Goal: Complete application form

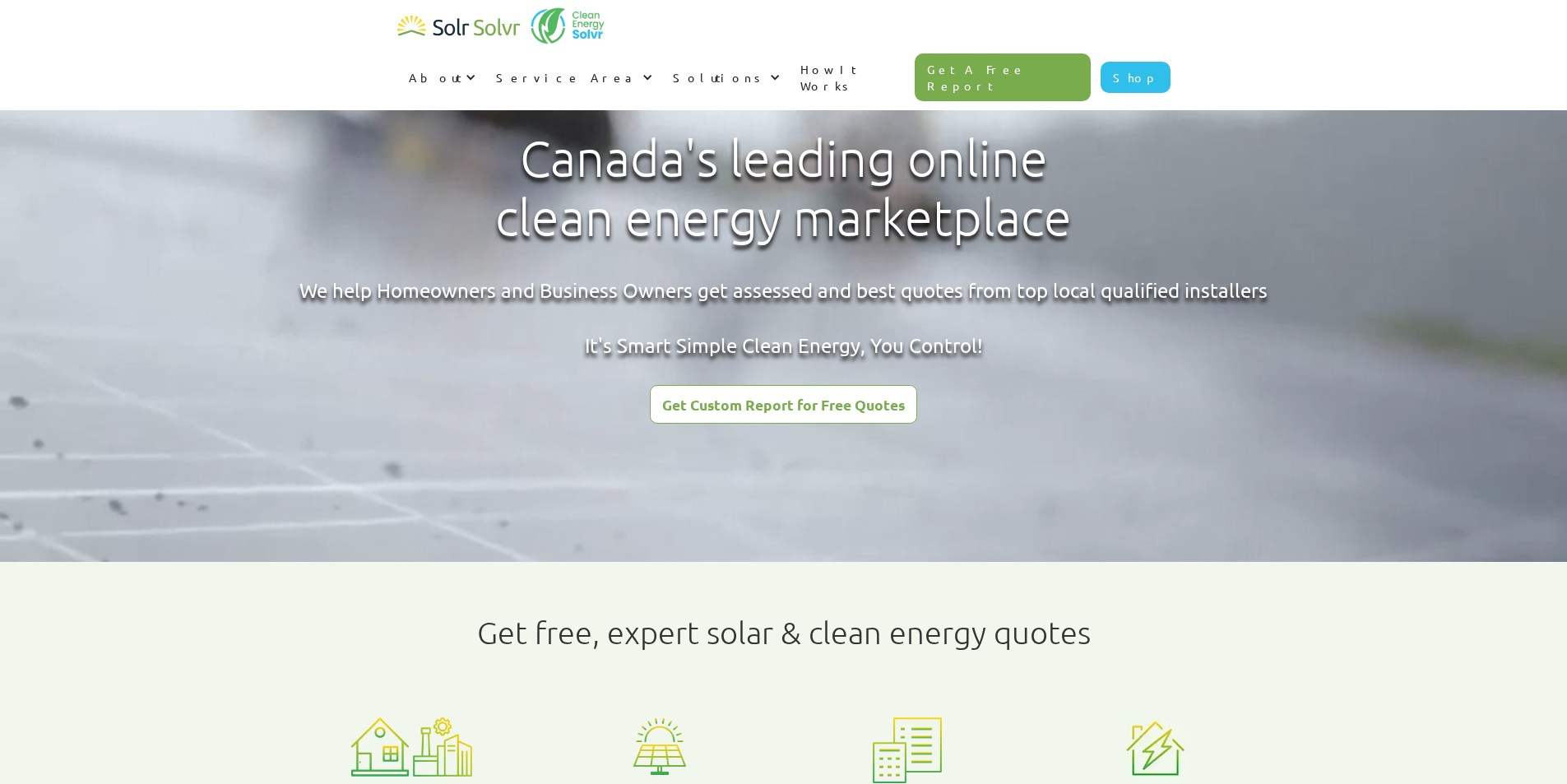
click at [847, 408] on div "Get Custom Report for Free Quotes" at bounding box center [784, 404] width 243 height 14
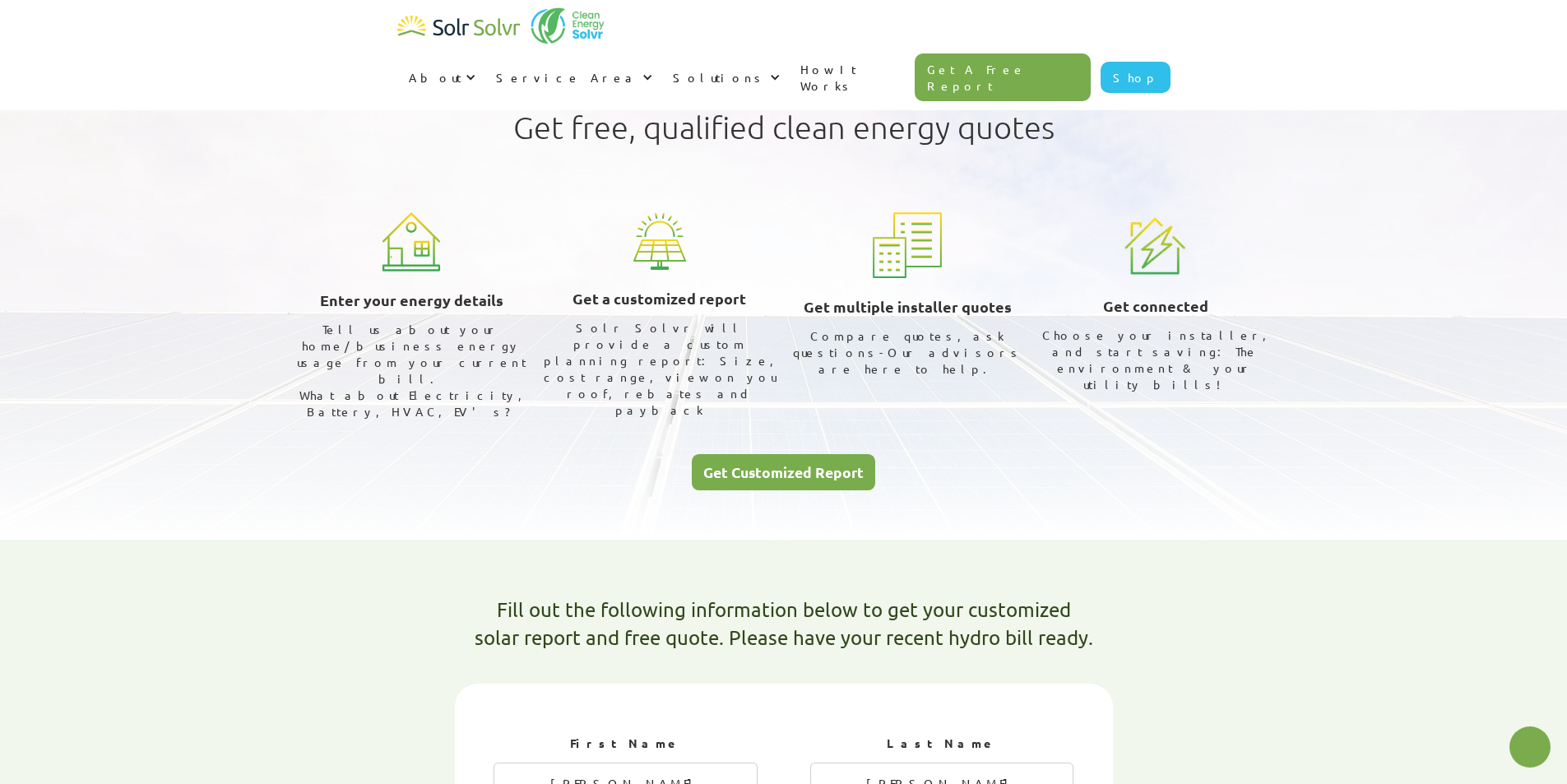
select select "ENMAX"
select select "75%"
click at [835, 465] on div "Get Customized Report" at bounding box center [784, 471] width 161 height 14
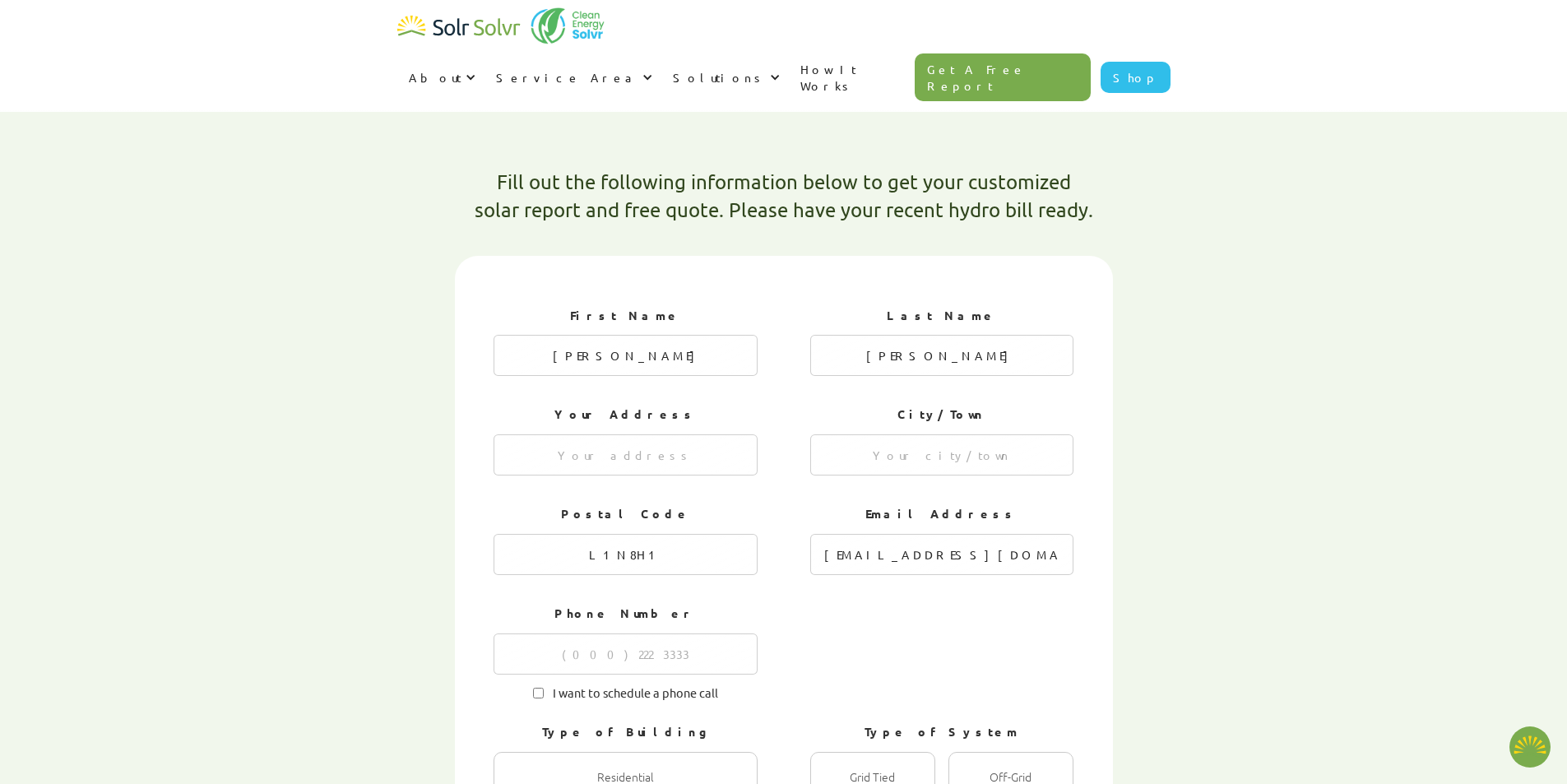
scroll to position [437, 0]
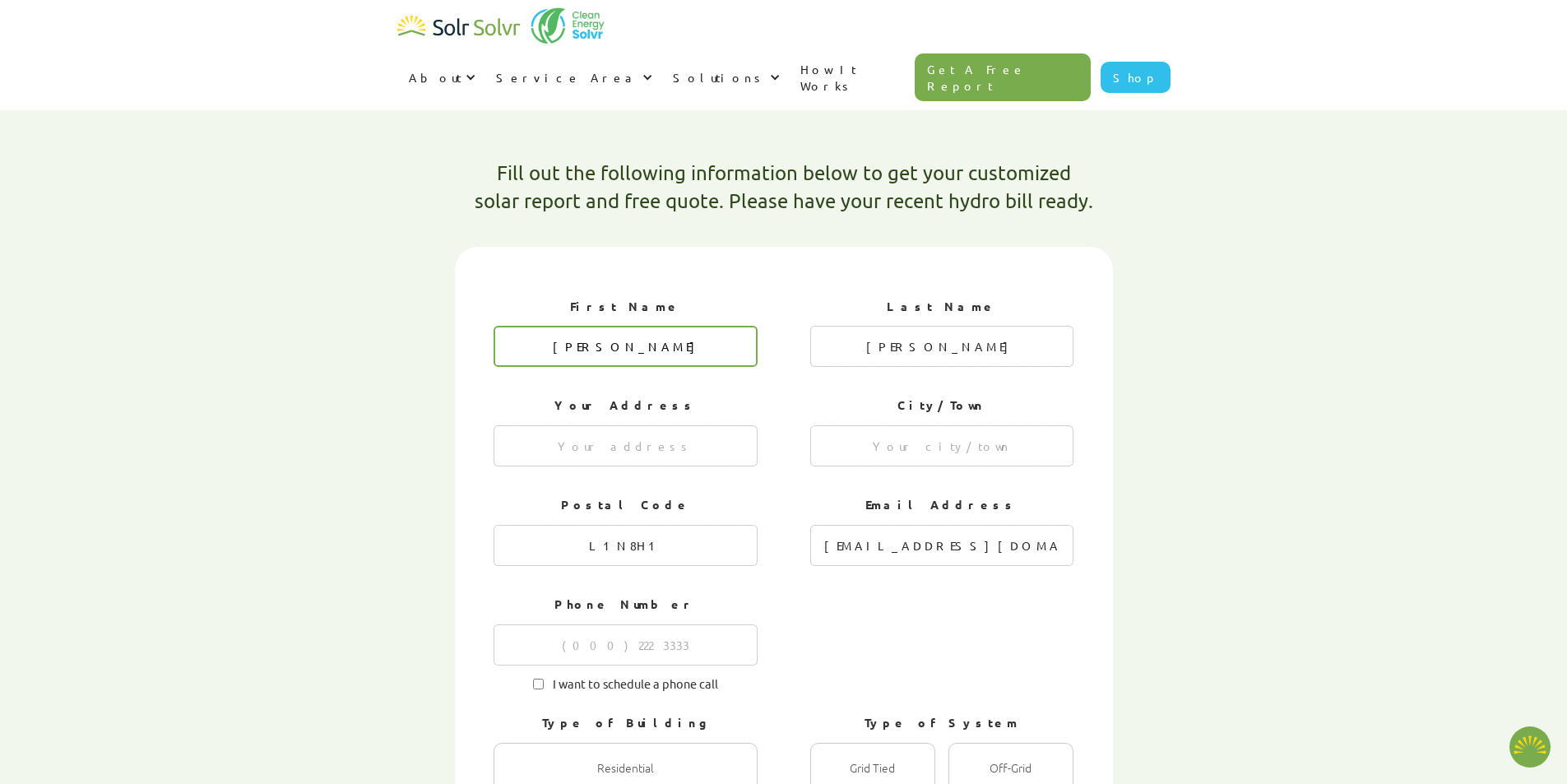
click at [631, 326] on input "[PERSON_NAME]" at bounding box center [626, 346] width 264 height 41
click at [624, 326] on input "[PERSON_NAME]" at bounding box center [626, 346] width 264 height 41
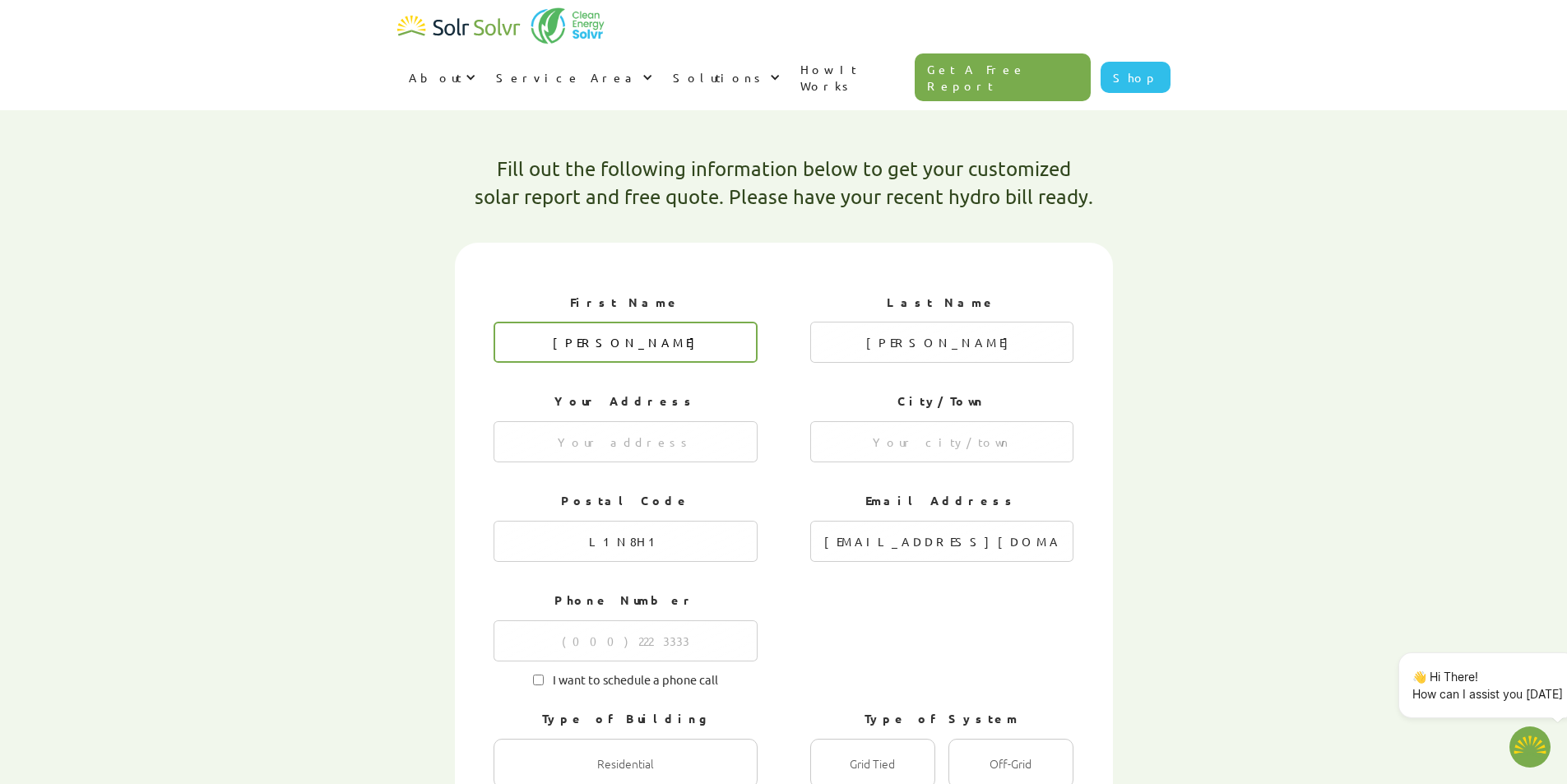
type textarea "x"
click at [627, 321] on input "[PERSON_NAME]" at bounding box center [626, 341] width 264 height 41
radio input "true"
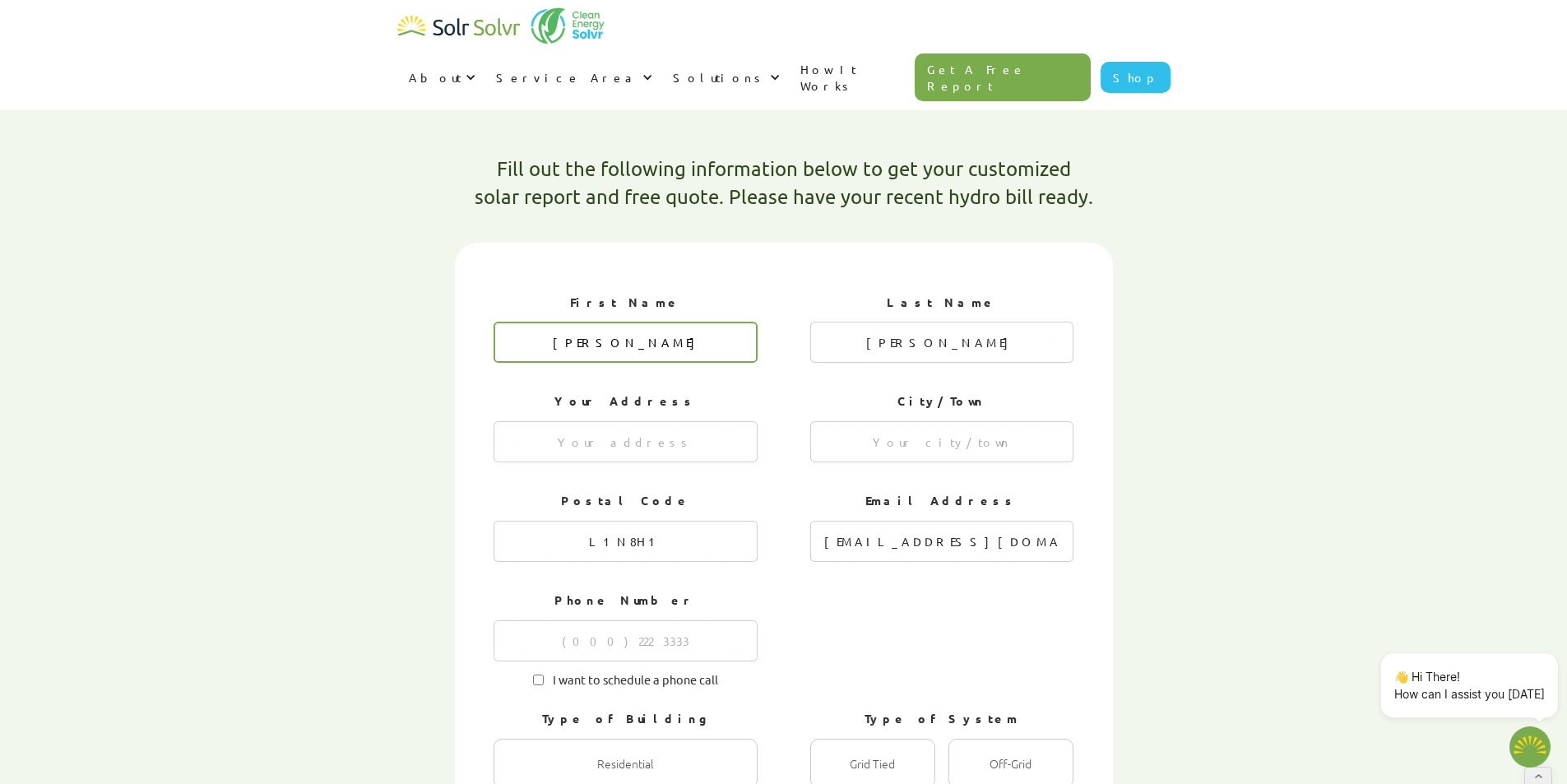
radio input "true"
radio input "false"
type input "[PERSON_NAME]"
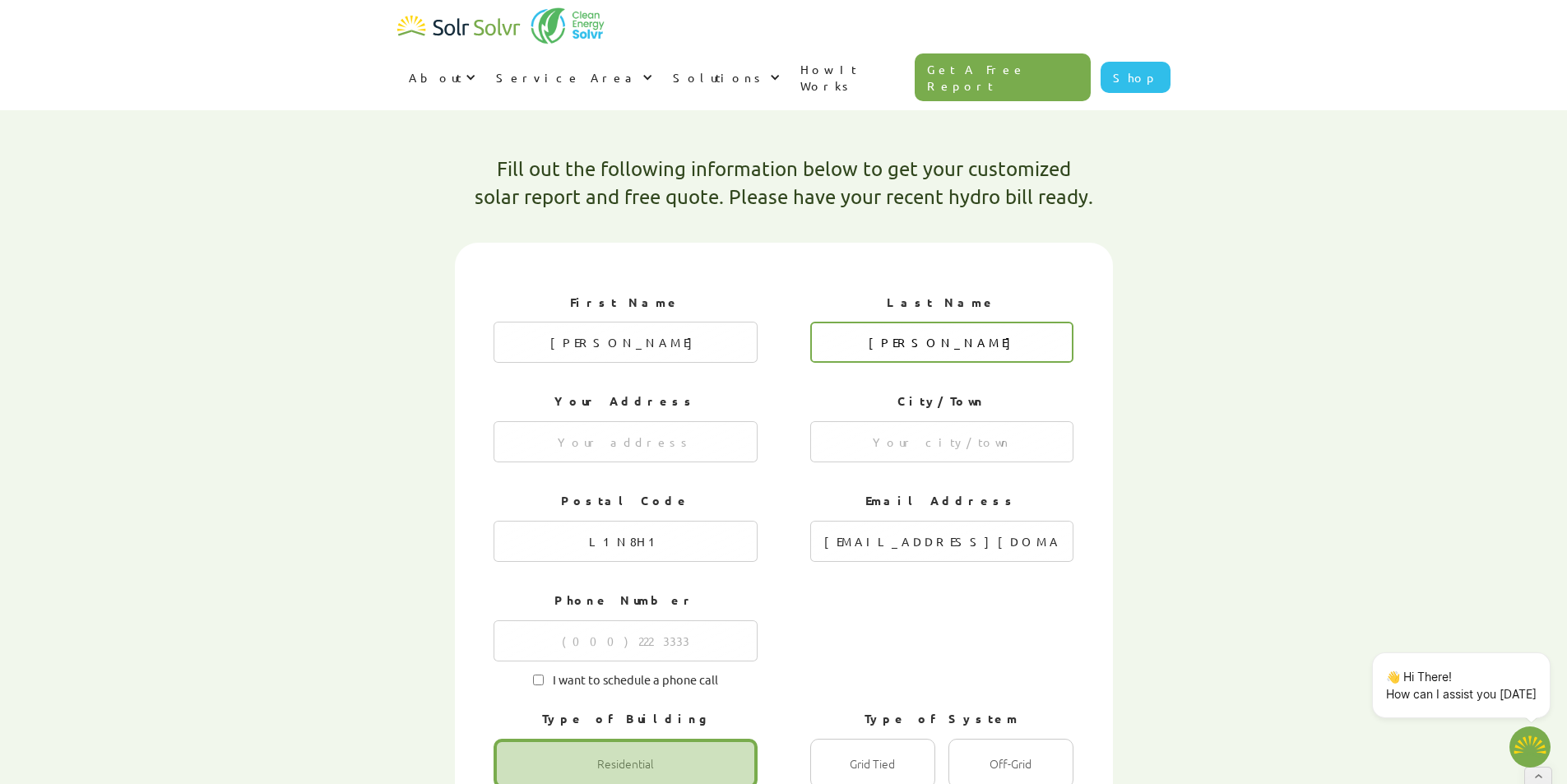
click at [939, 321] on input "[PERSON_NAME]" at bounding box center [942, 341] width 264 height 41
type input "S"
type input "[PERSON_NAME]"
click at [657, 421] on input "1 of 4" at bounding box center [626, 442] width 264 height 41
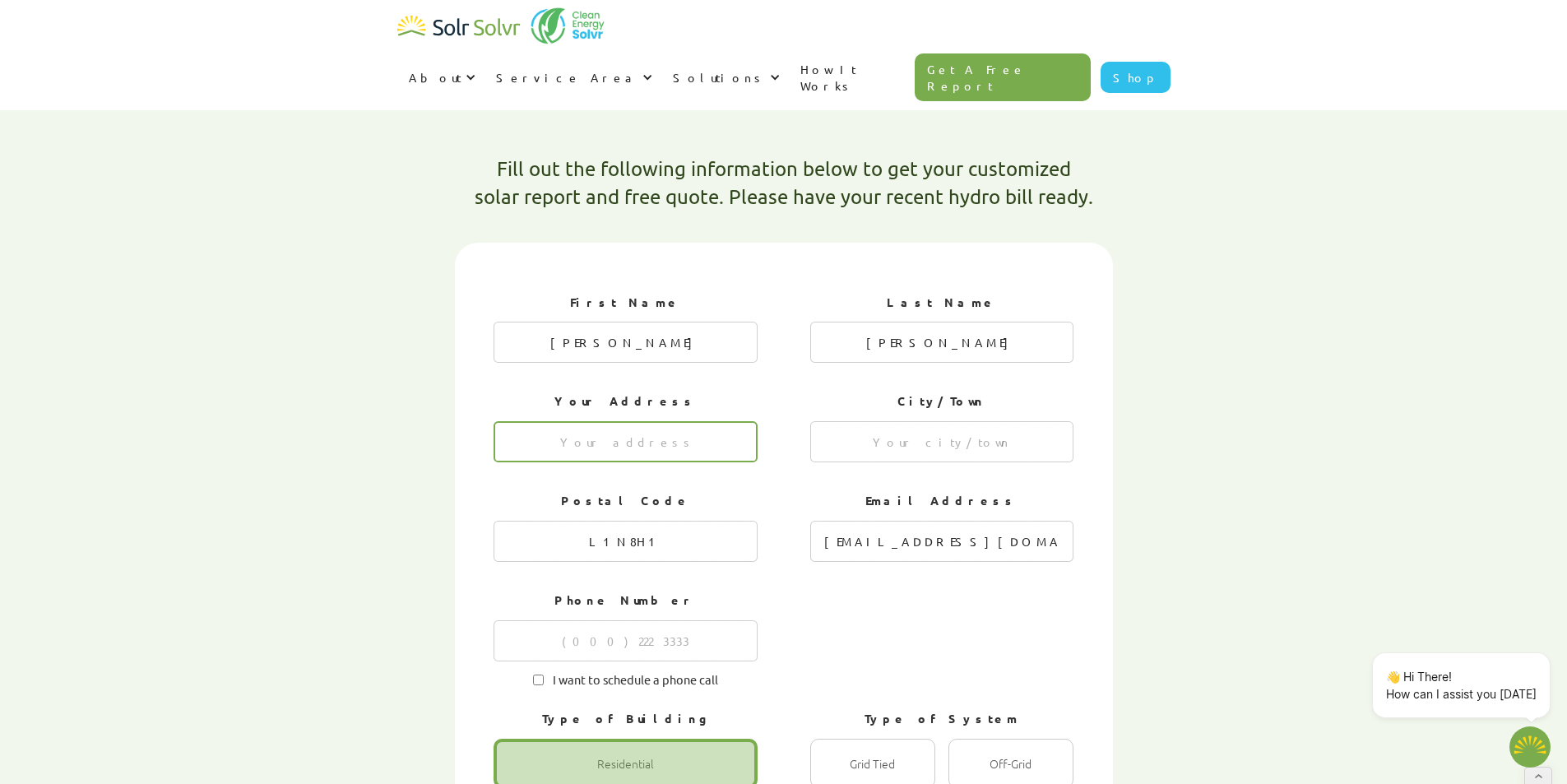
paste input "3005 225 St"
type input "3005 225 St"
type textarea "x"
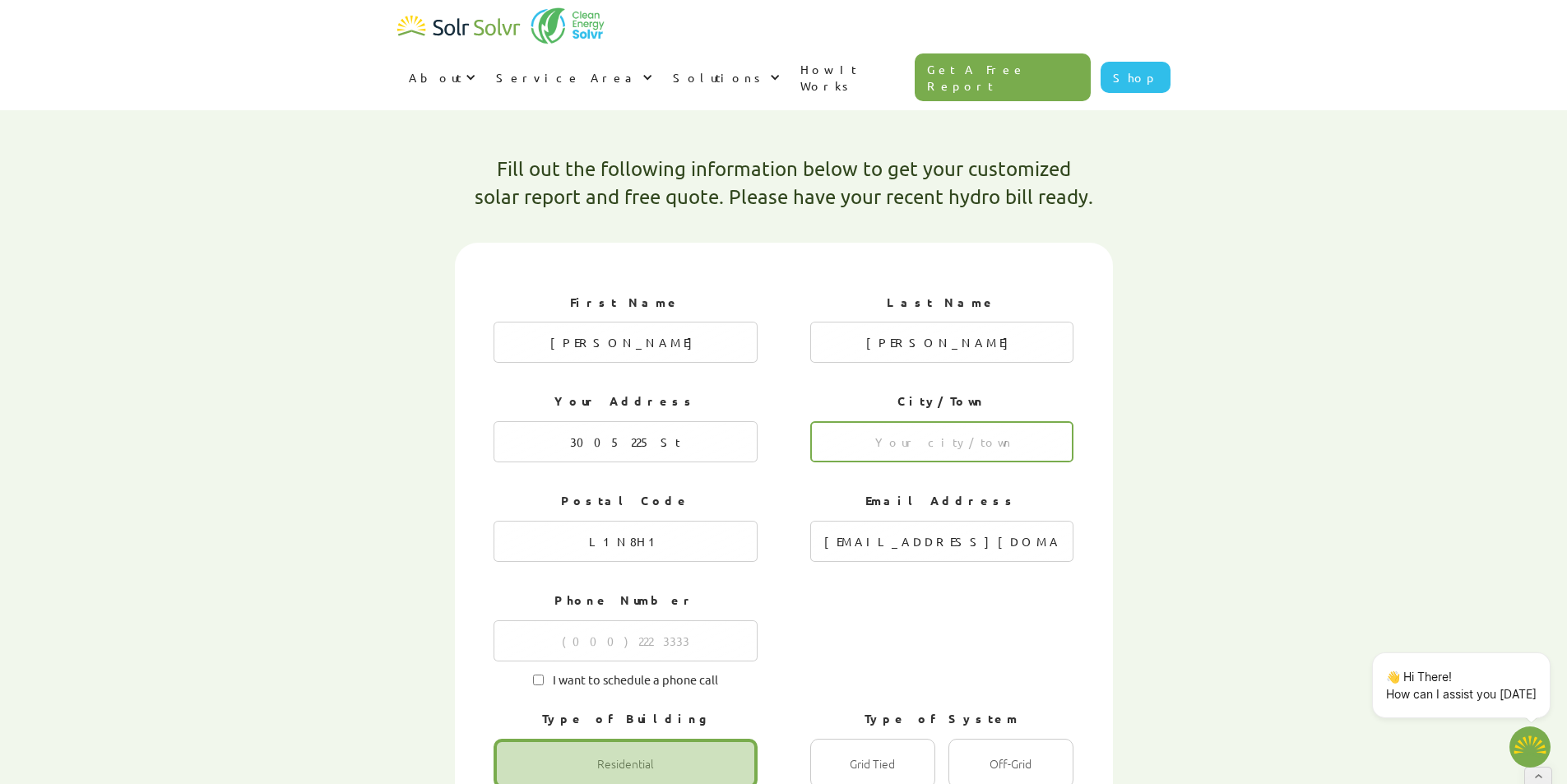
click at [892, 421] on input "1 of 4" at bounding box center [942, 442] width 264 height 41
type input "Bellveue"
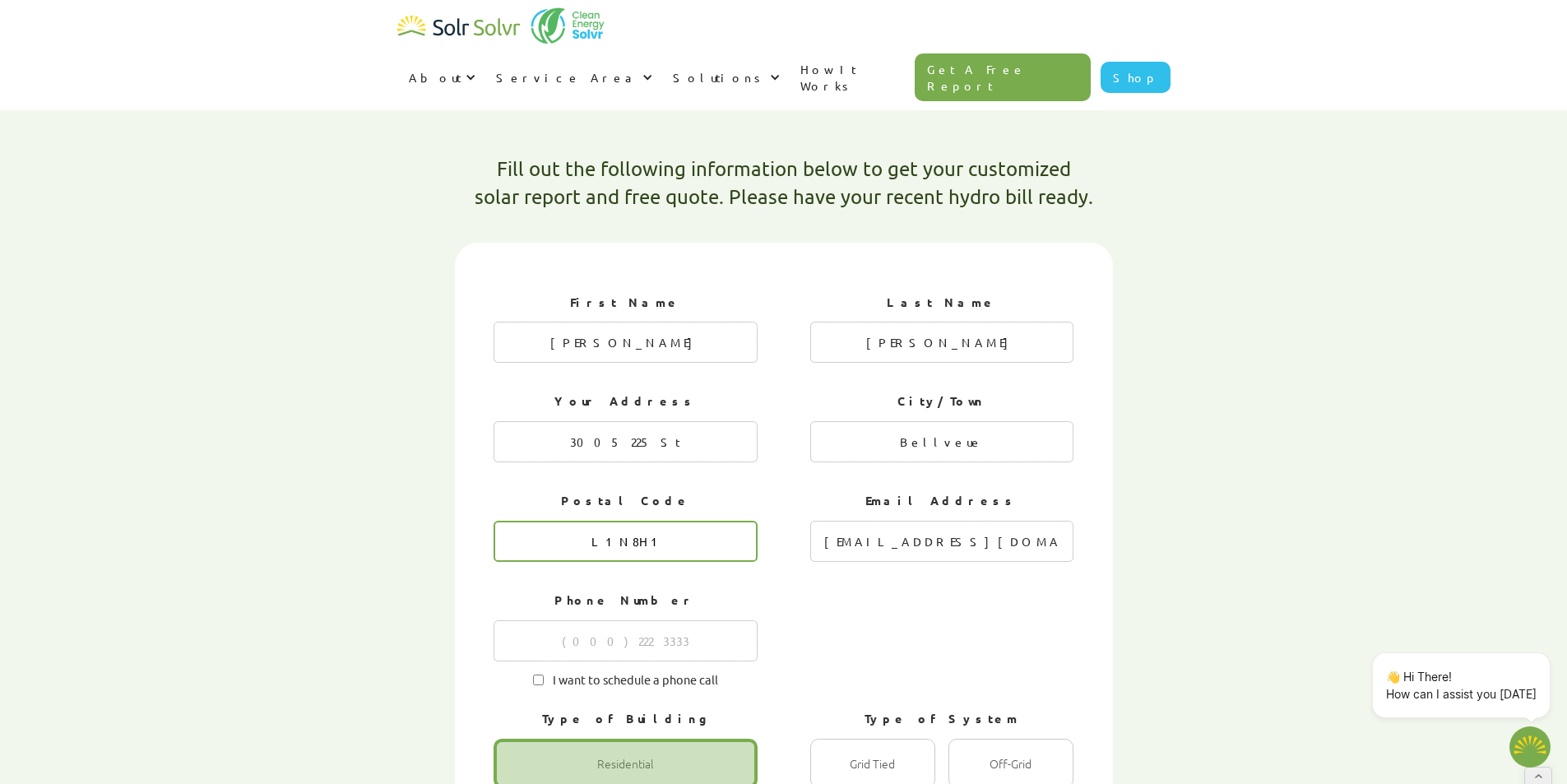
drag, startPoint x: 676, startPoint y: 485, endPoint x: 595, endPoint y: 497, distance: 81.9
click at [595, 520] on input "L1N8H1" at bounding box center [626, 541] width 264 height 41
paste input "T0K 0C0"
type input "T0K 0C0"
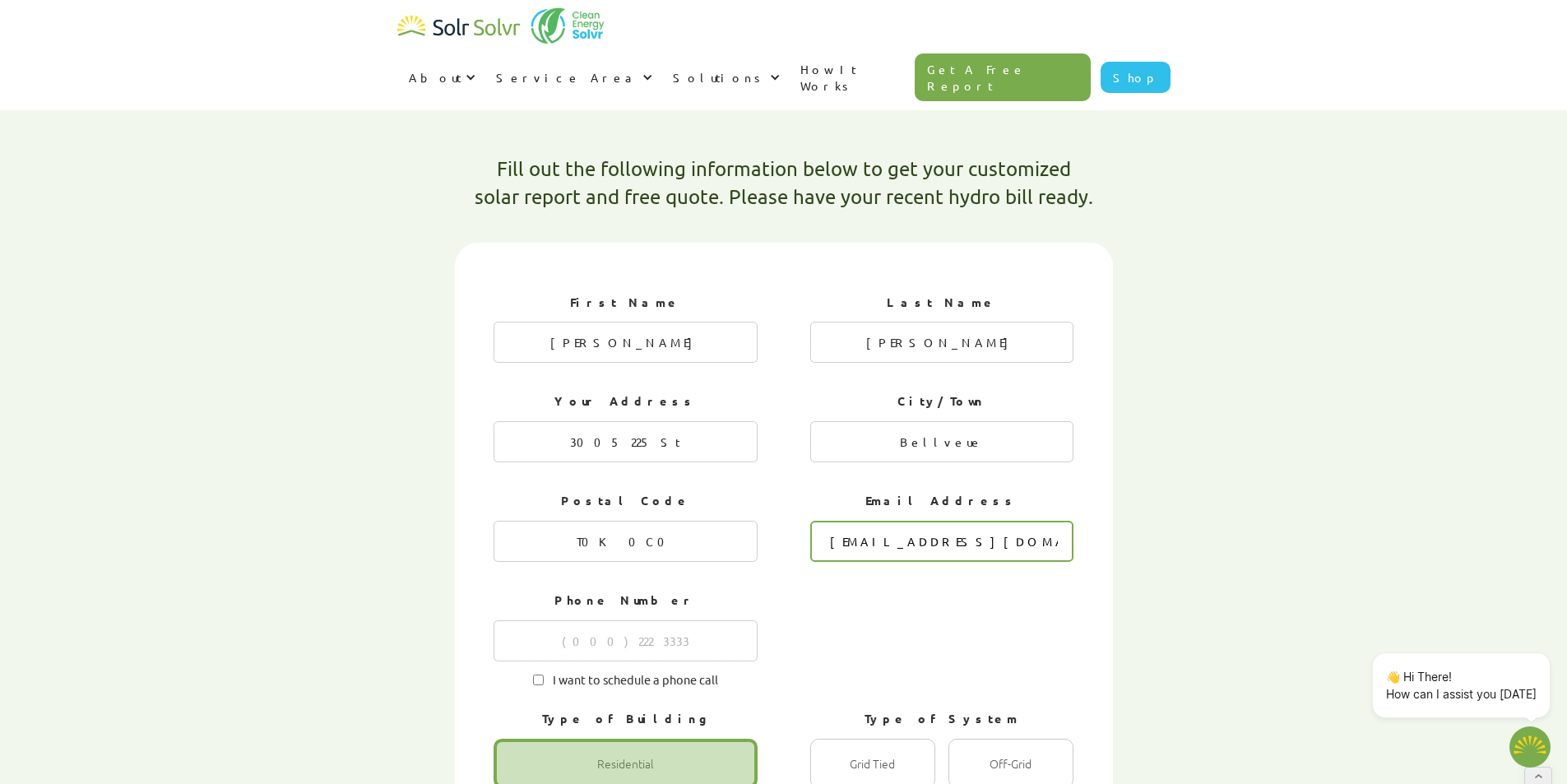
drag, startPoint x: 1037, startPoint y: 493, endPoint x: 865, endPoint y: 493, distance: 172.0
click at [865, 520] on input "[EMAIL_ADDRESS][DOMAIN_NAME]" at bounding box center [942, 541] width 264 height 41
paste input "[EMAIL_ADDRESS]"
type input "[EMAIL_ADDRESS][DOMAIN_NAME]"
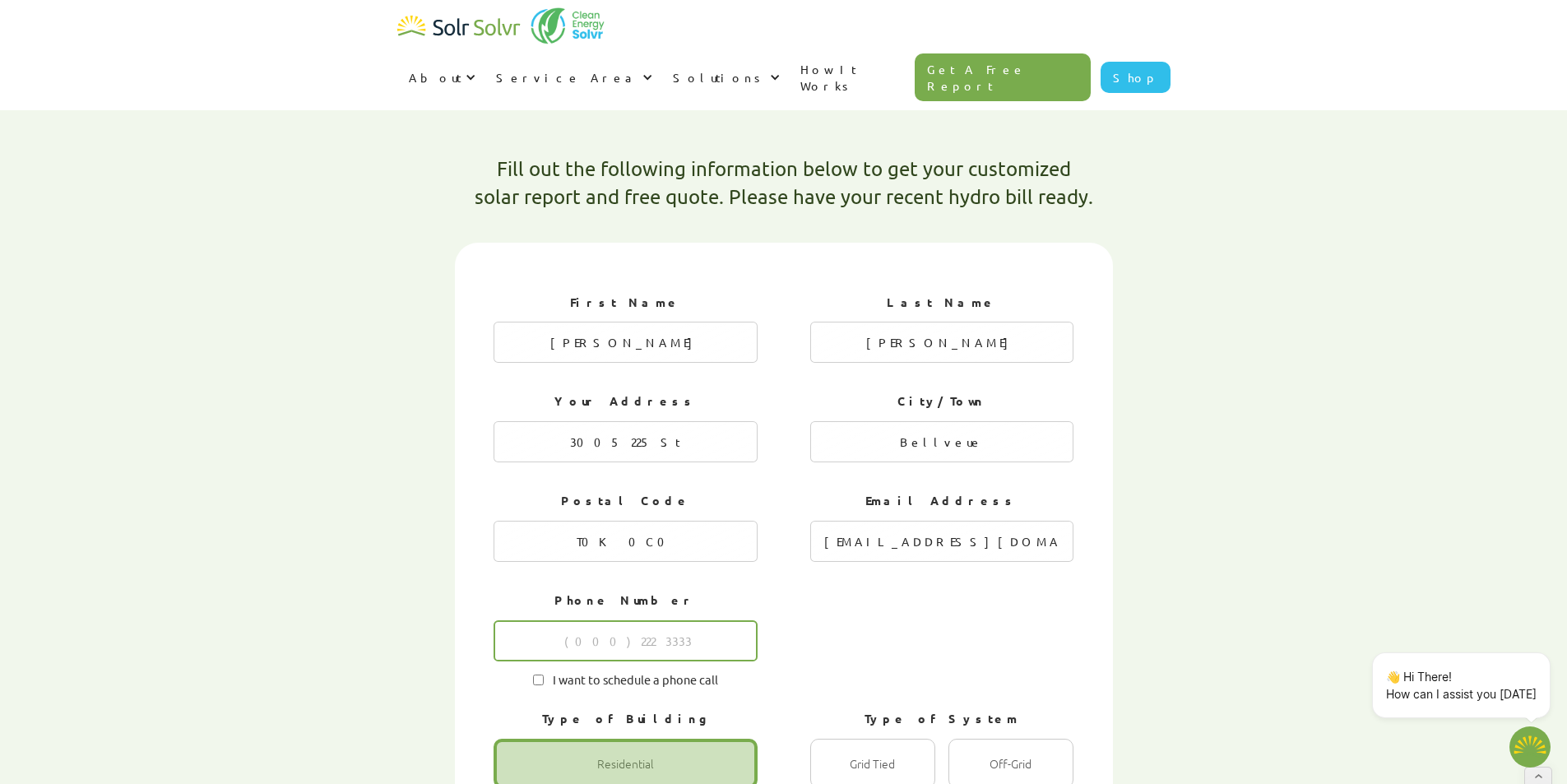
click at [666, 620] on input "1 of 4" at bounding box center [626, 641] width 264 height 41
paste input "5872209513"
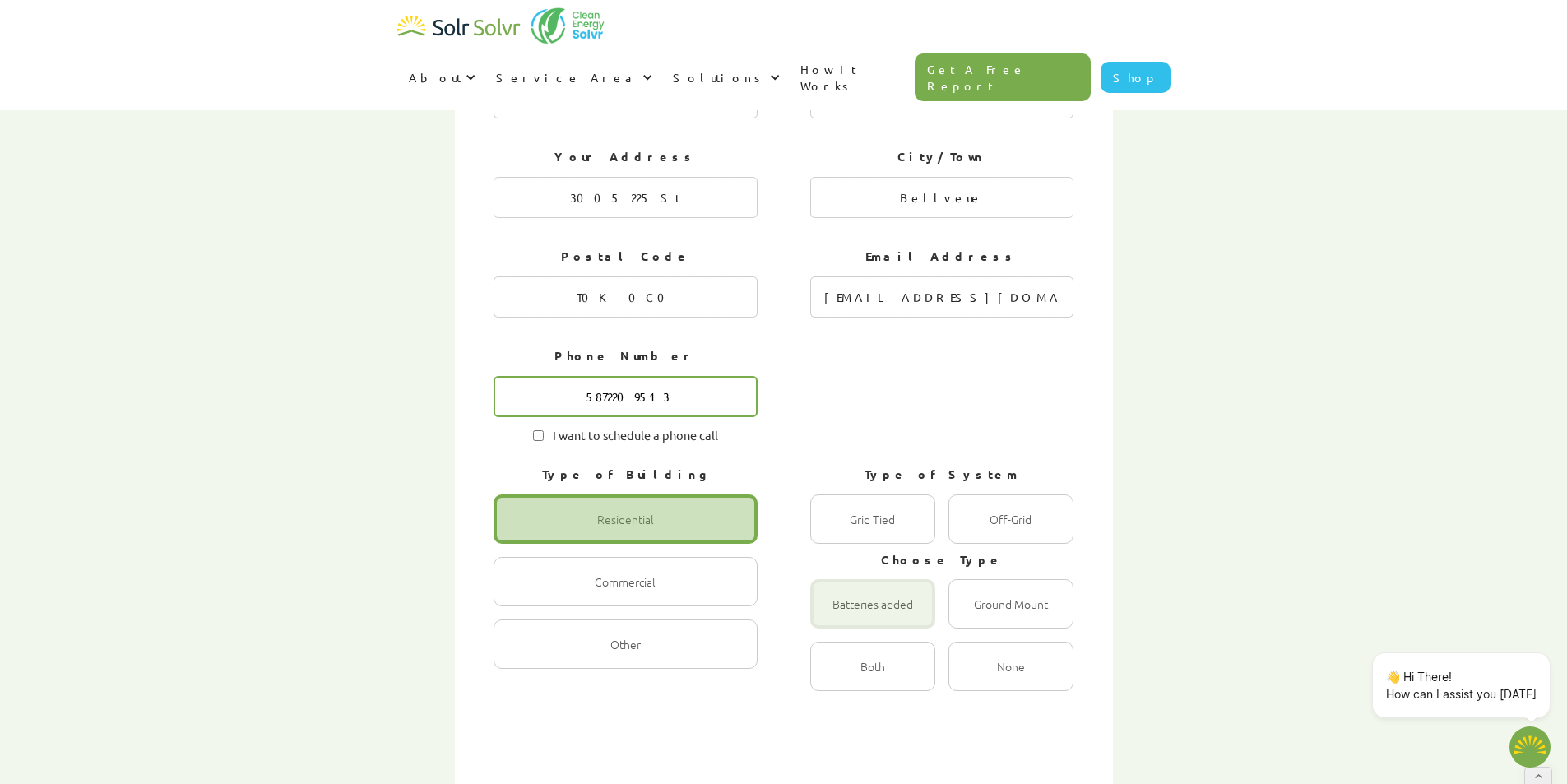
scroll to position [688, 0]
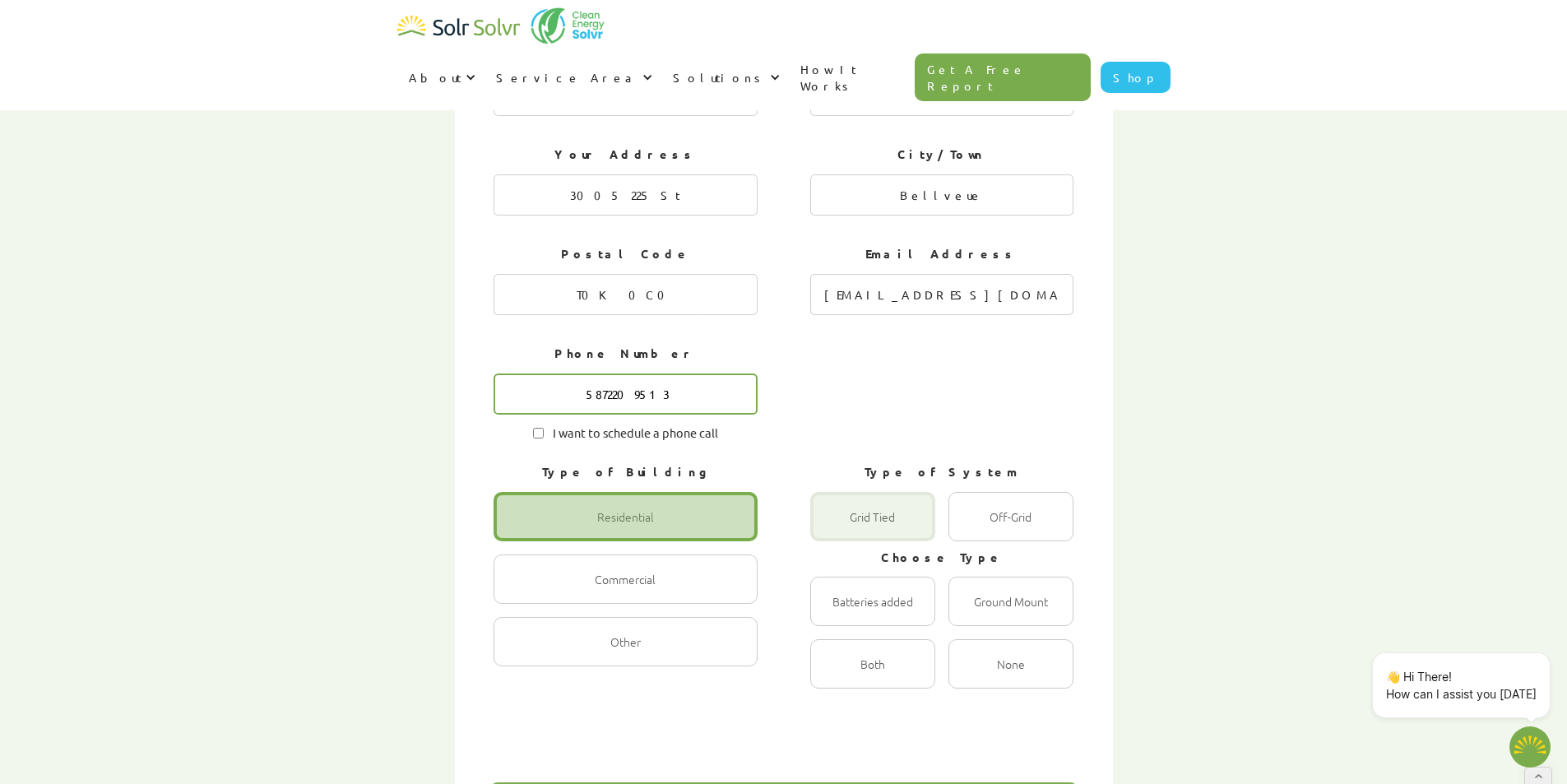
type input "5872209513"
click at [873, 492] on div "1 of 4" at bounding box center [873, 516] width 125 height 49
click at [834, 529] on Tied "Grid Tied Radio" at bounding box center [828, 534] width 11 height 11
radio Tied "true"
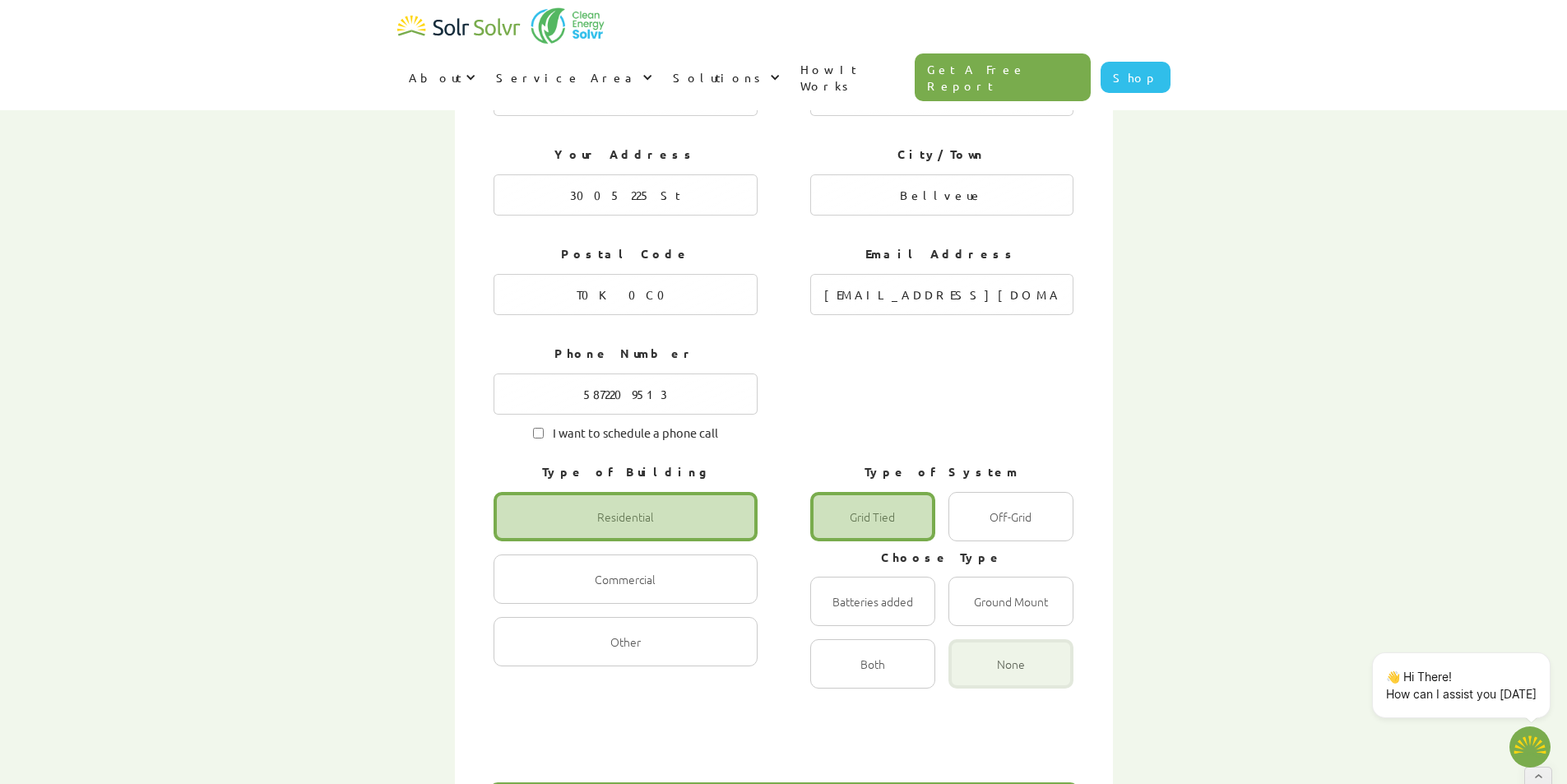
click at [1000, 639] on div "1 of 4" at bounding box center [1012, 663] width 125 height 49
click at [972, 676] on input "None Radio" at bounding box center [965, 681] width 11 height 11
radio input "true"
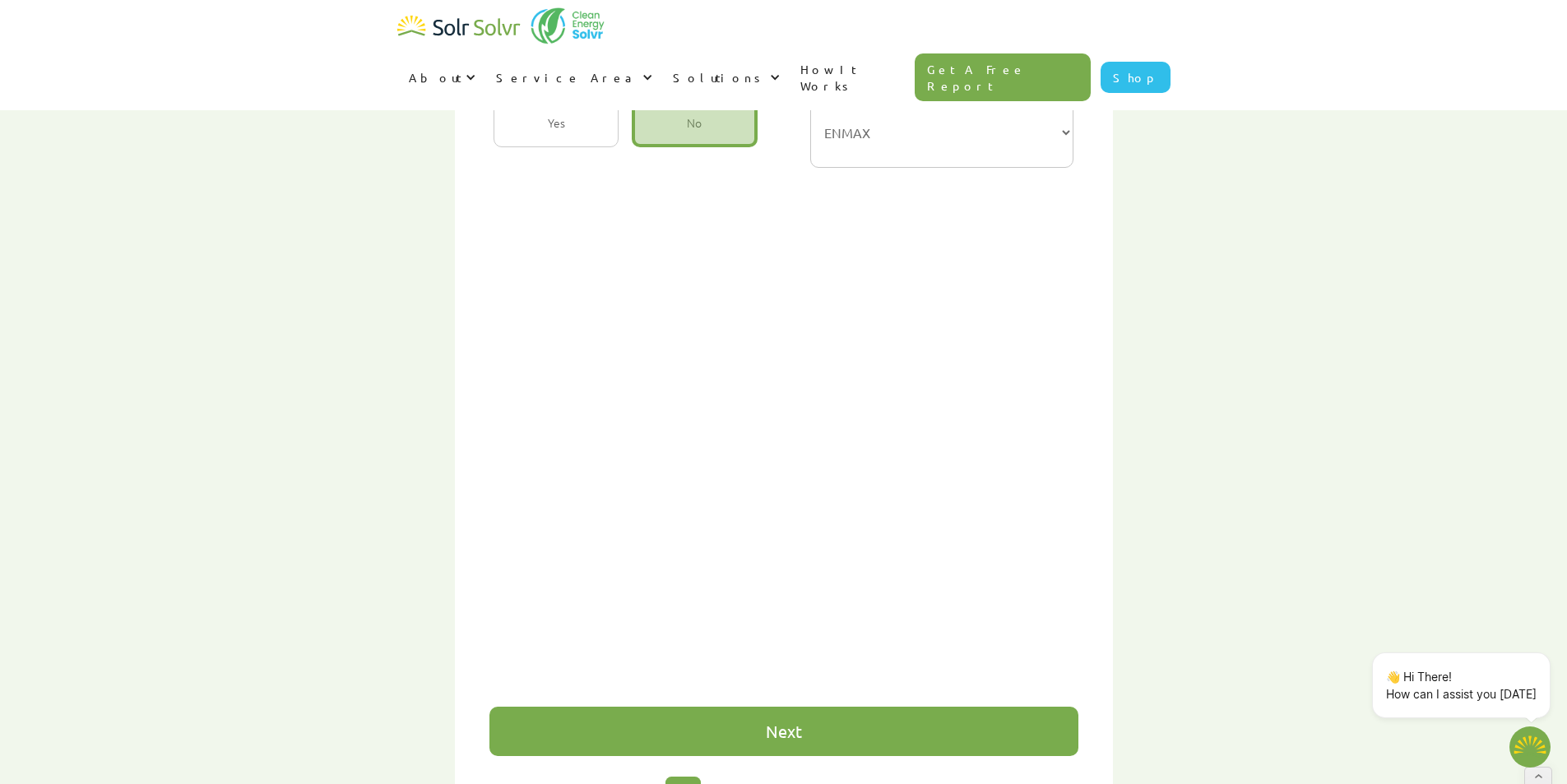
scroll to position [770, 0]
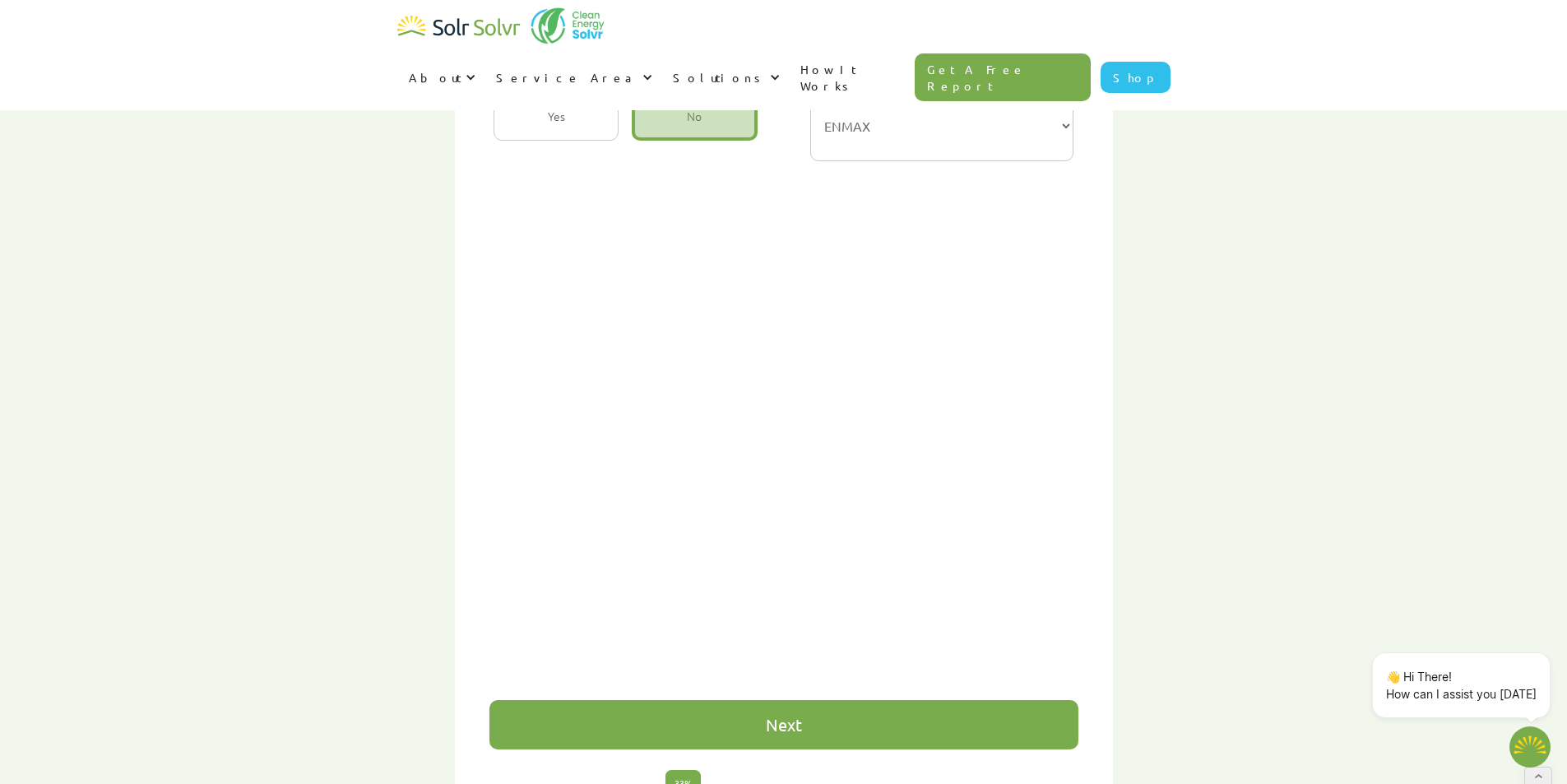
click at [804, 699] on div "Next" at bounding box center [784, 723] width 589 height 49
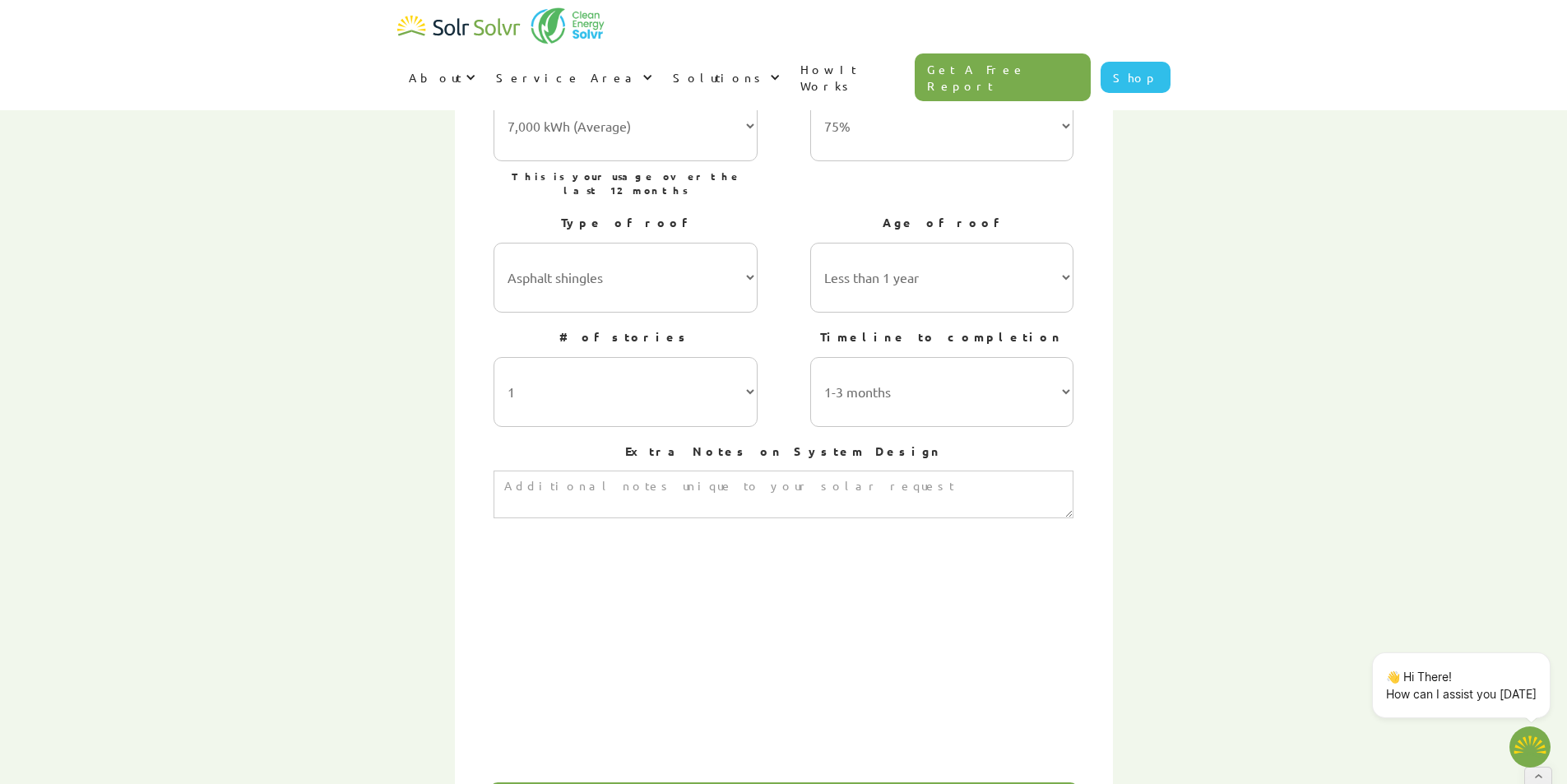
scroll to position [605, 0]
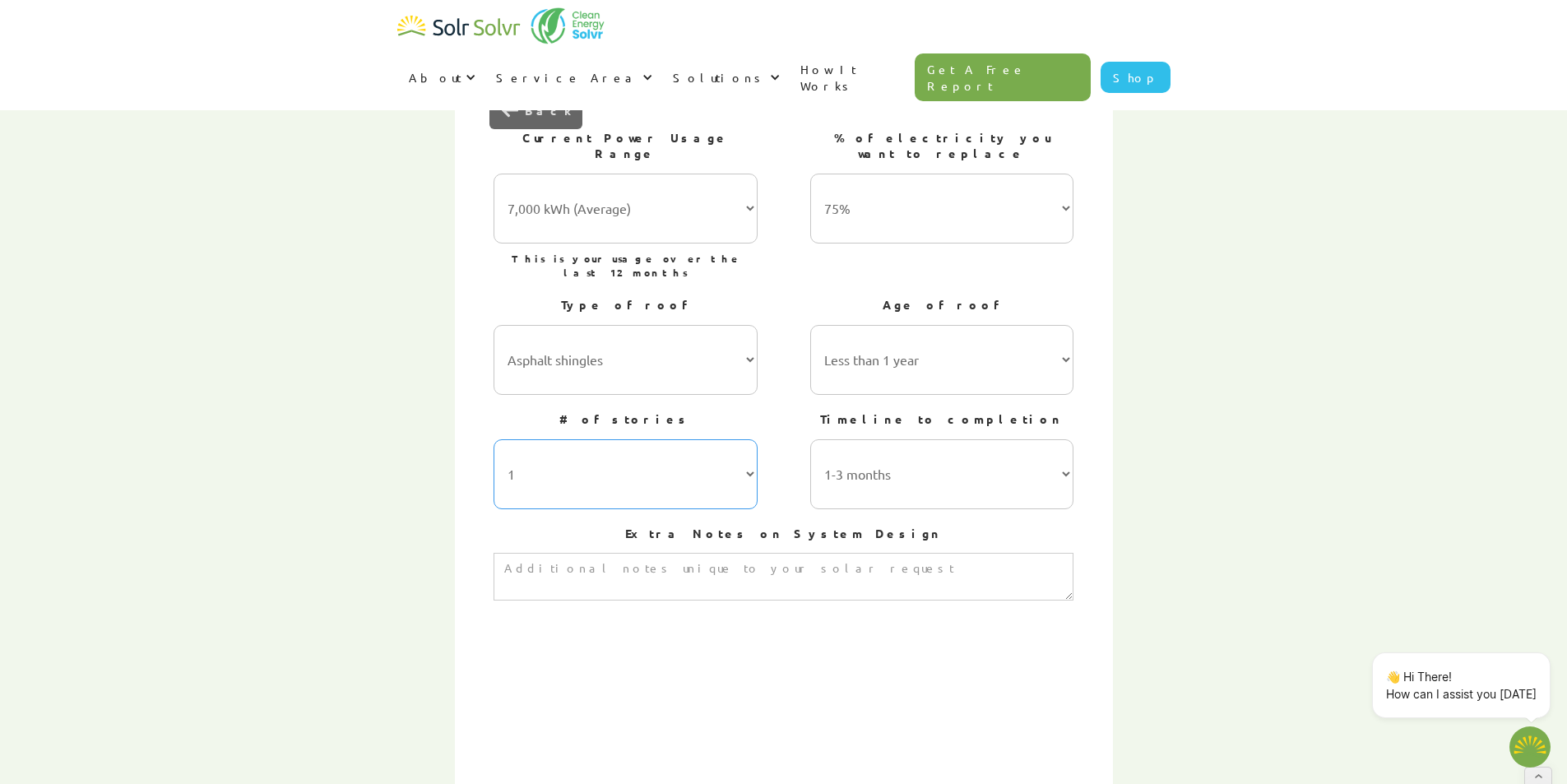
click at [684, 439] on select "1 2 3 or more" at bounding box center [626, 473] width 264 height 70
select select "2"
click at [494, 439] on select "1 2 3 or more" at bounding box center [626, 473] width 264 height 70
click at [892, 325] on select "Less than 1 year 1-5 years 5-10 years 10-15 years 20-30 years 30+ years" at bounding box center [942, 360] width 264 height 70
select select "5-10 years"
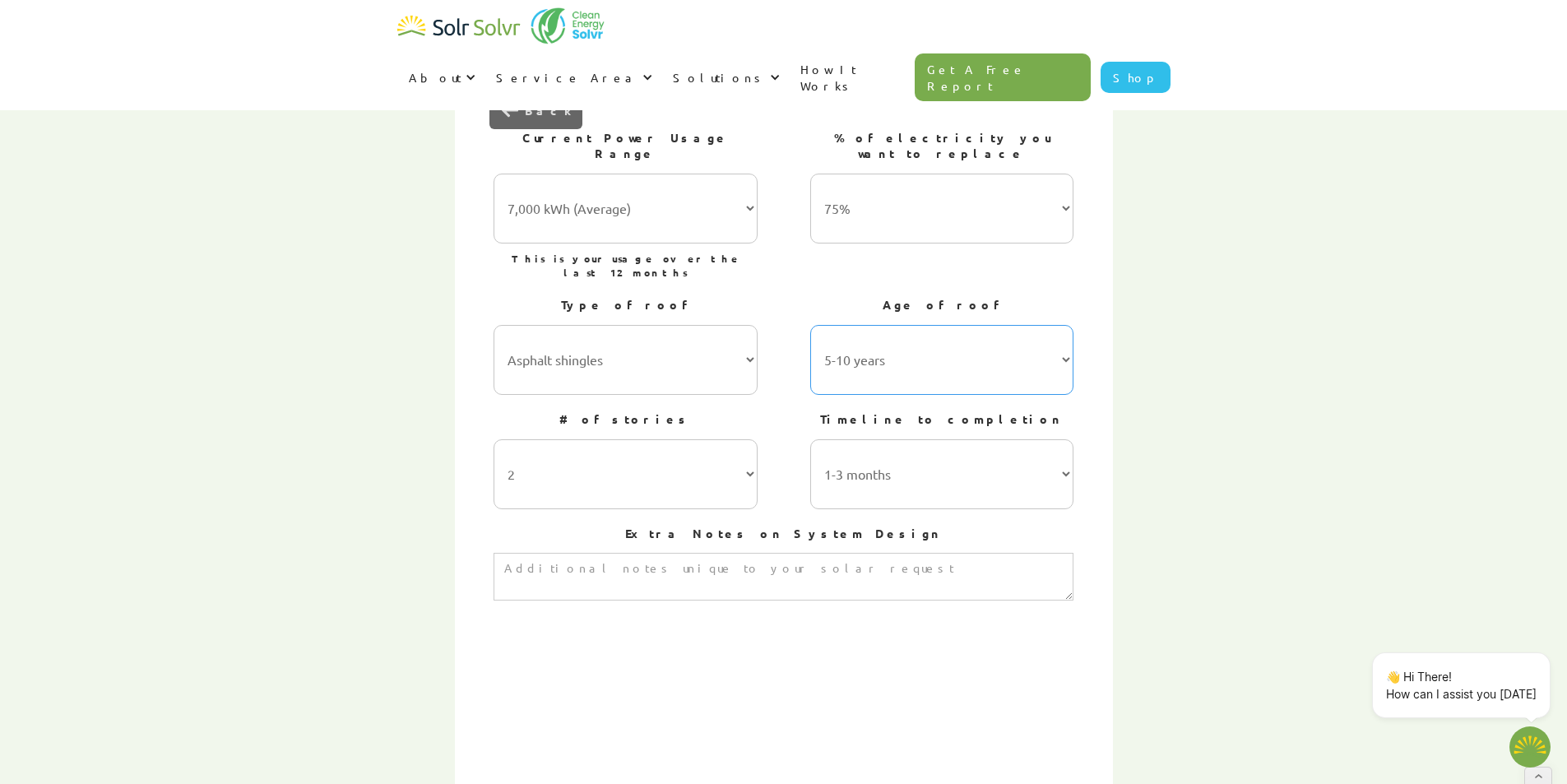
click at [810, 325] on select "Less than 1 year 1-5 years 5-10 years 10-15 years 20-30 years 30+ years" at bounding box center [942, 360] width 264 height 70
click at [684, 173] on select "7,000 kWh (Average) 10,000 kWh 15,000 kWh 20,000 kWh 25,000 kWh+" at bounding box center [626, 208] width 264 height 70
select select "10,000 kWh"
click at [494, 173] on select "7,000 kWh (Average) 10,000 kWh 15,000 kWh 20,000 kWh 25,000 kWh+" at bounding box center [626, 208] width 264 height 70
click at [893, 439] on select "1-3 months 3-6 months 6-12 months 12-24 months 24+ months" at bounding box center [942, 473] width 264 height 70
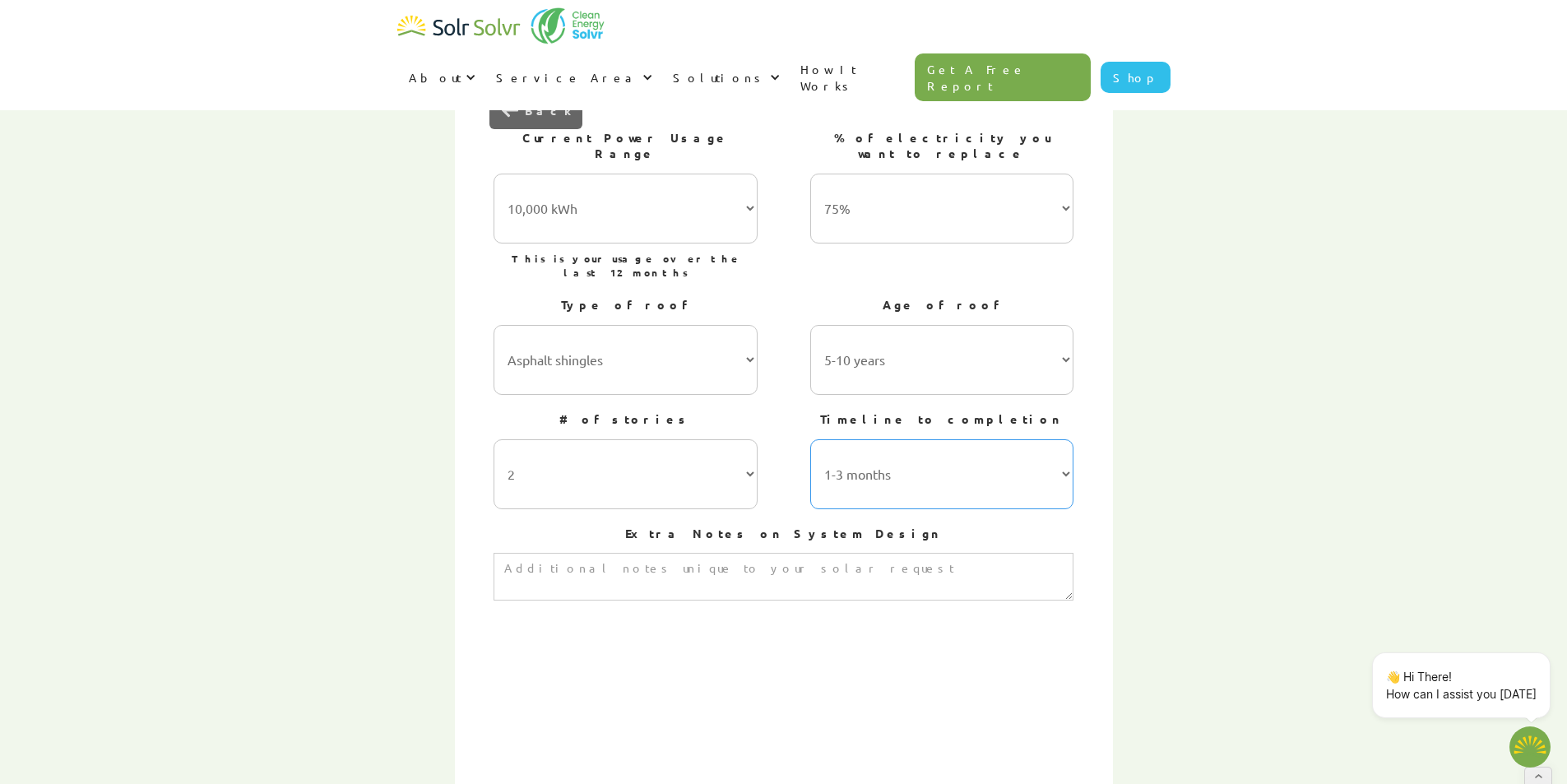
click at [887, 439] on select "1-3 months 3-6 months 6-12 months 12-24 months 24+ months" at bounding box center [942, 473] width 264 height 70
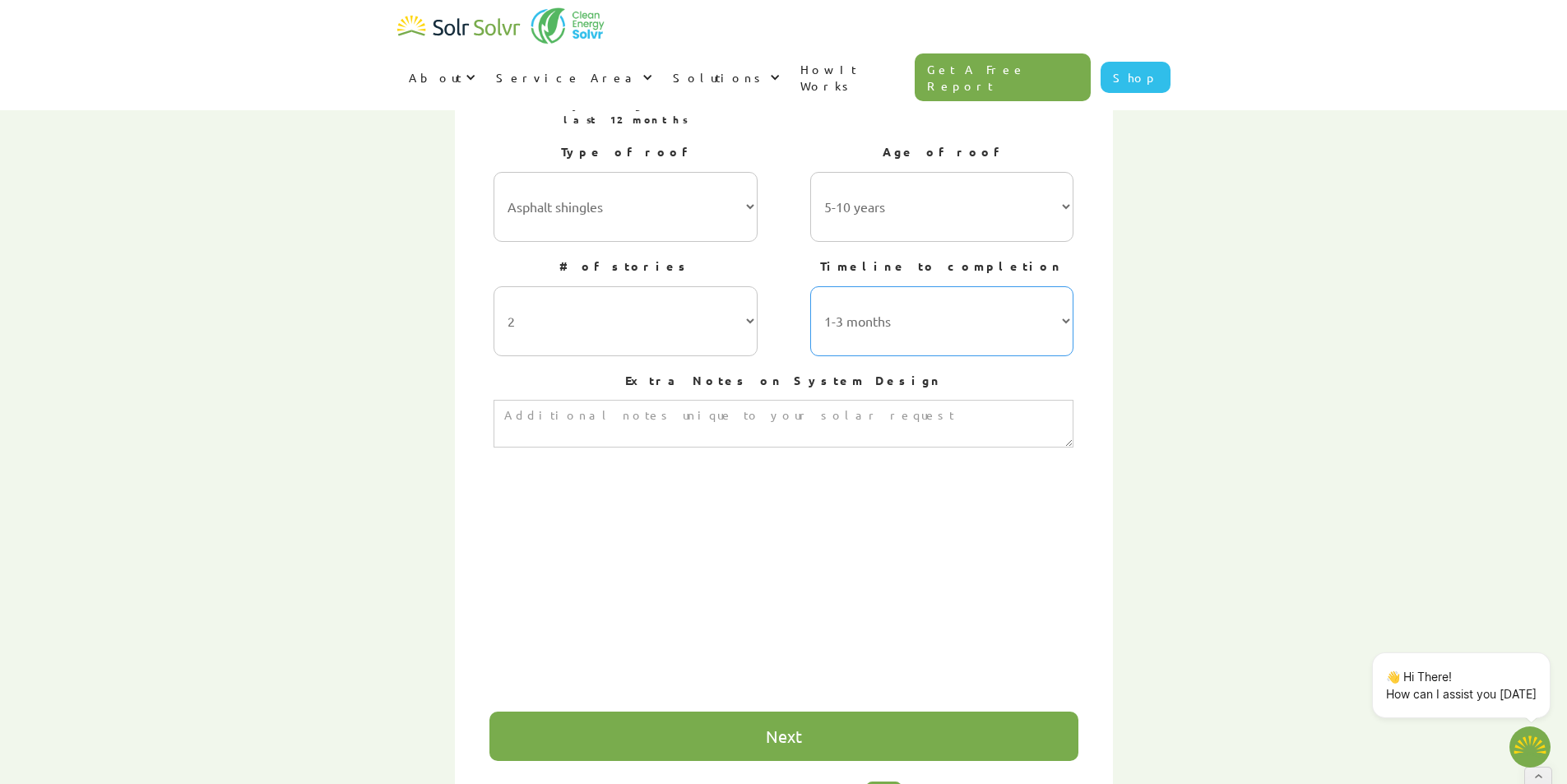
scroll to position [770, 0]
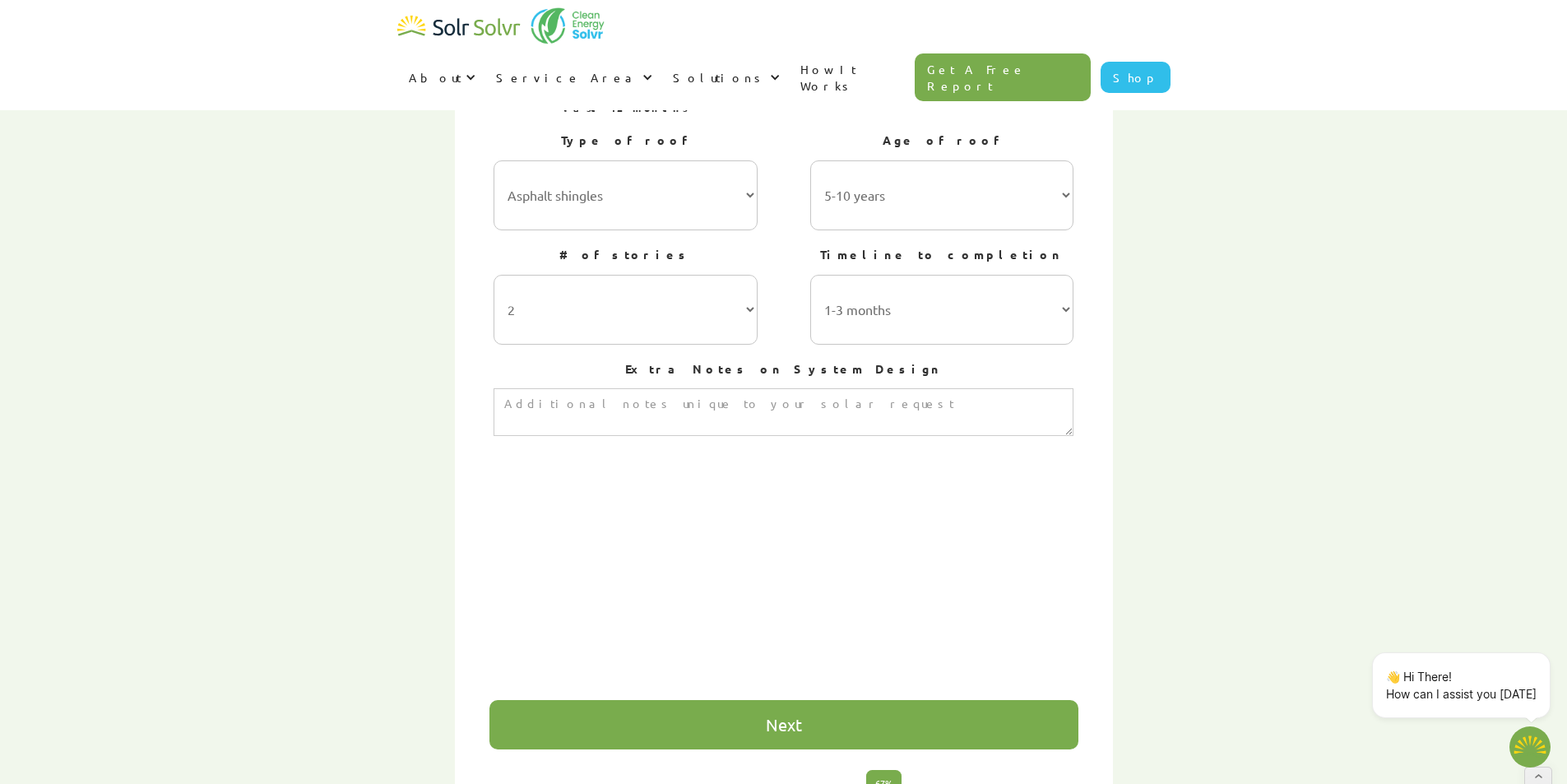
click at [825, 699] on div "Next" at bounding box center [784, 723] width 589 height 49
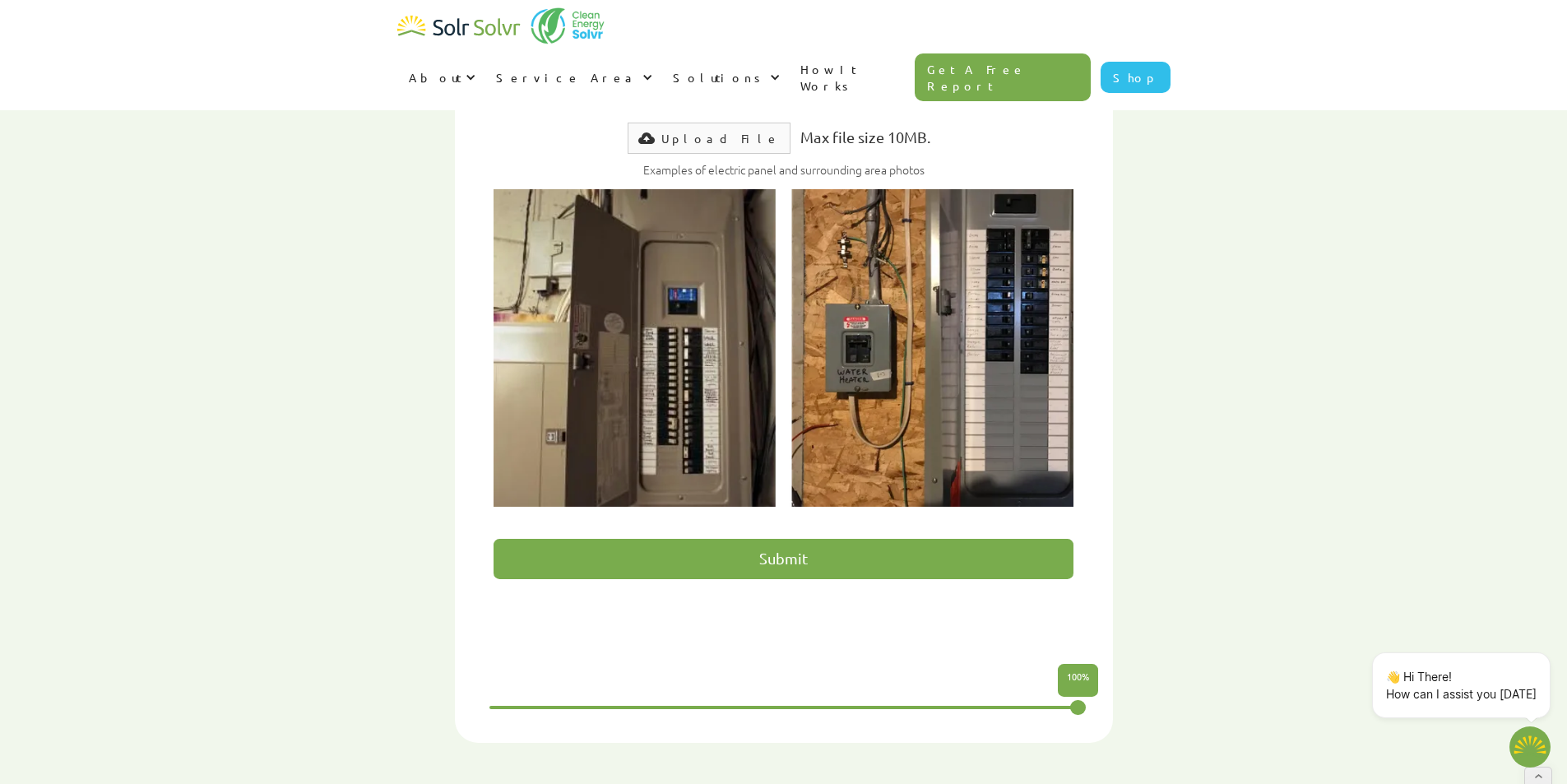
click at [837, 539] on input "Submit" at bounding box center [784, 559] width 580 height 40
type input "Please wait..."
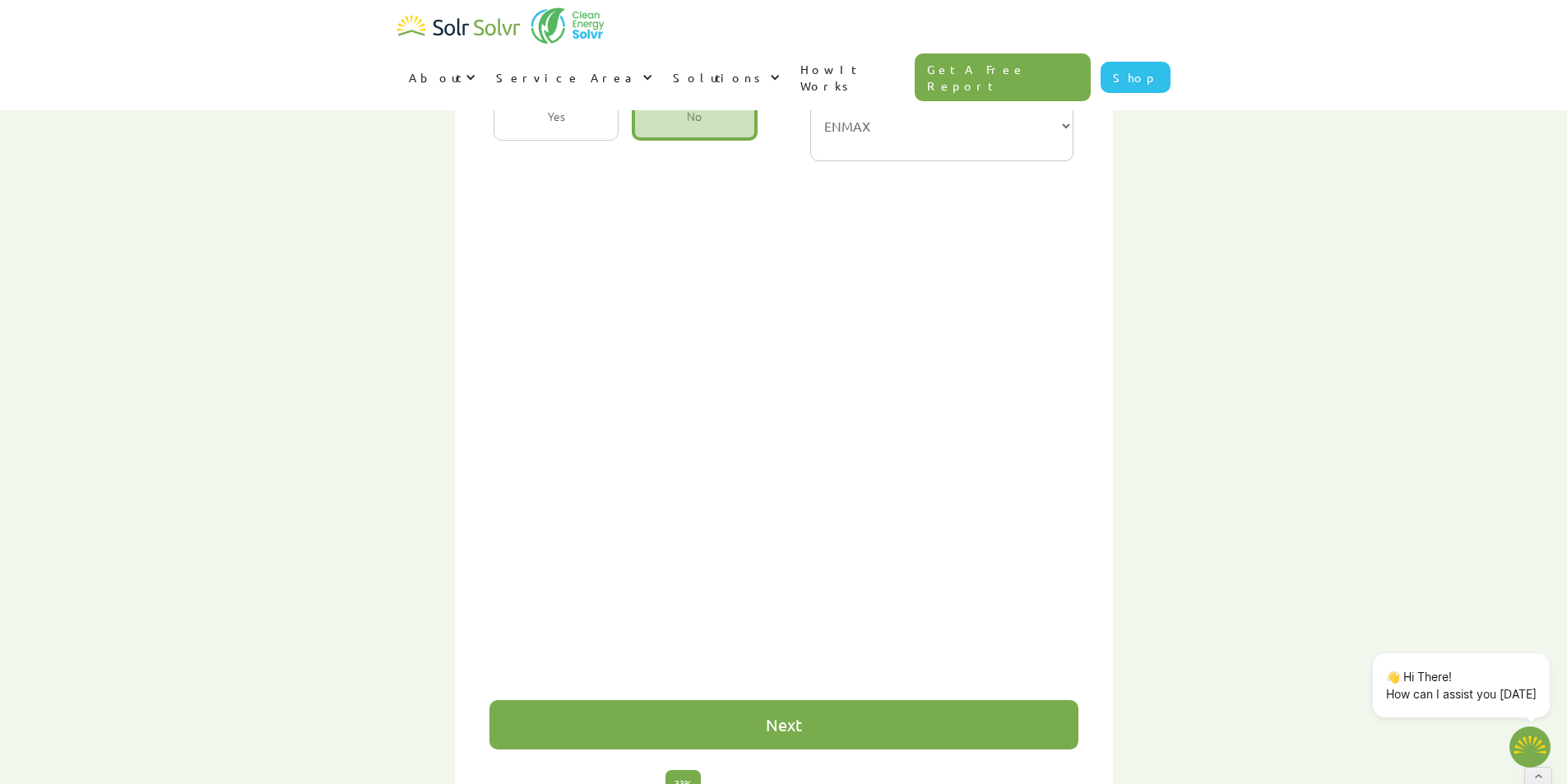
type textarea "x"
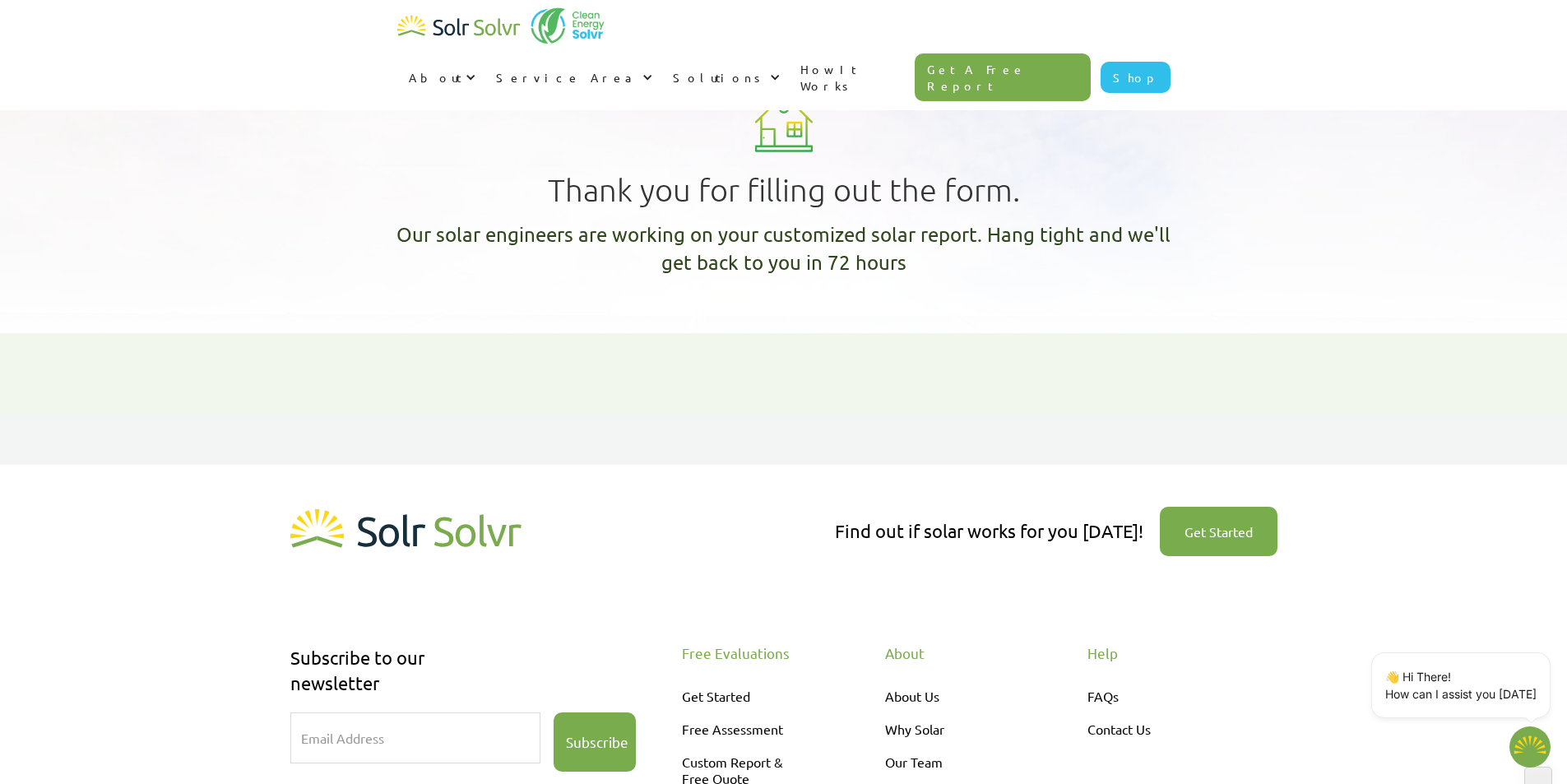
type textarea "x"
